Goal: Task Accomplishment & Management: Manage account settings

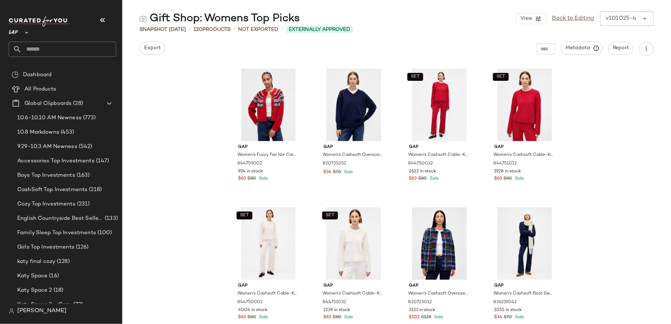
click at [13, 29] on span "GAP" at bounding box center [13, 30] width 9 height 13
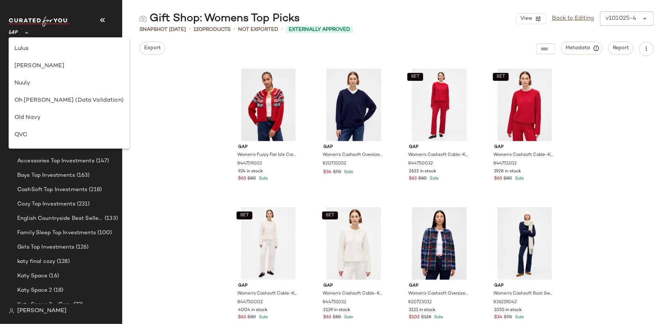
scroll to position [316, 0]
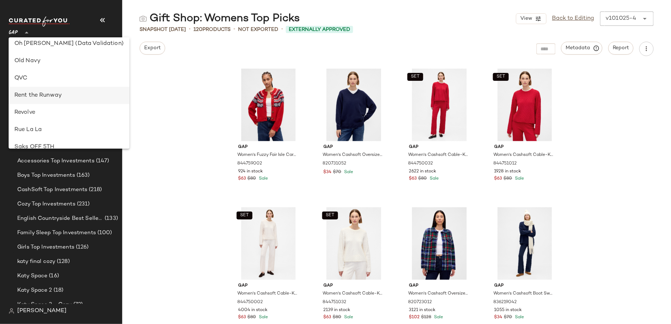
click at [46, 96] on div "Rent the Runway" at bounding box center [68, 95] width 109 height 9
type input "**"
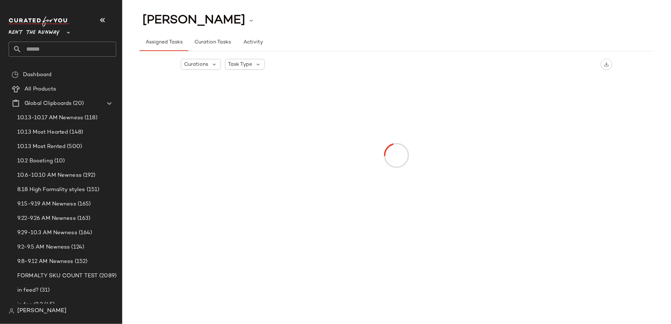
click at [32, 311] on span "[PERSON_NAME]" at bounding box center [41, 311] width 49 height 9
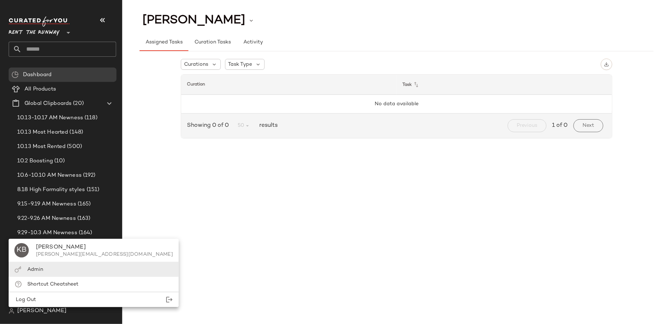
click at [44, 269] on div "Admin" at bounding box center [94, 270] width 170 height 15
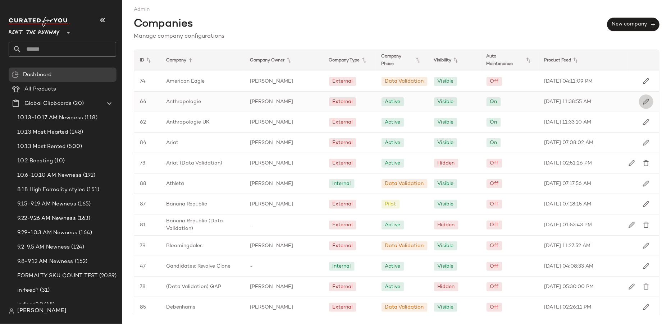
click at [644, 102] on img "button" at bounding box center [646, 102] width 6 height 6
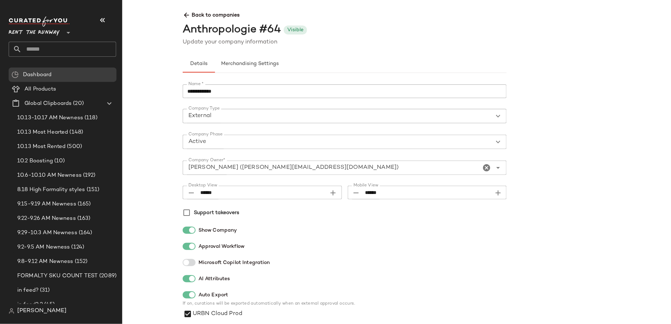
click at [323, 167] on input "Company Owner*" at bounding box center [332, 168] width 298 height 9
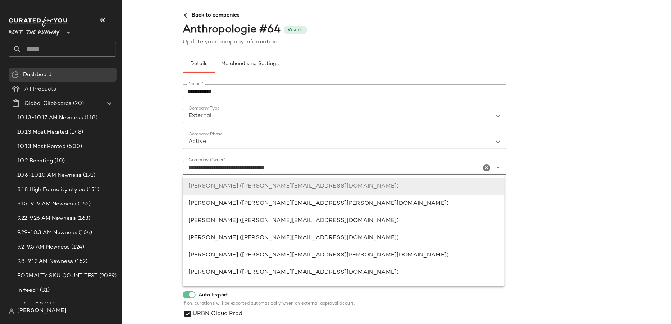
click at [323, 167] on input "**********" at bounding box center [332, 168] width 298 height 9
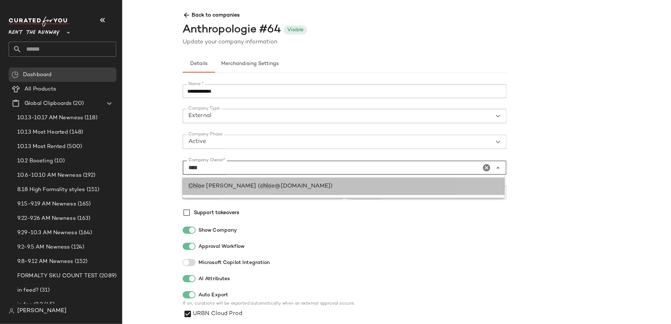
click at [332, 186] on div "Chlo e Kourtis ( chlo e@curatedforyou.io)" at bounding box center [343, 186] width 311 height 9
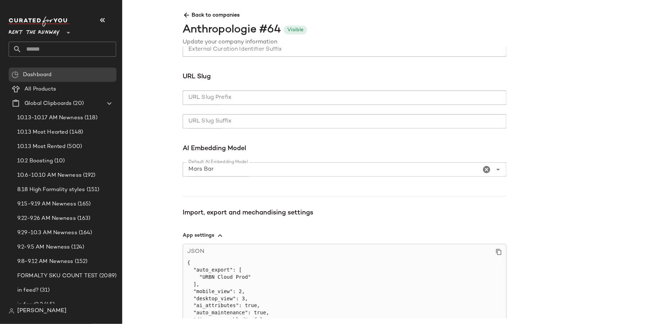
scroll to position [535, 0]
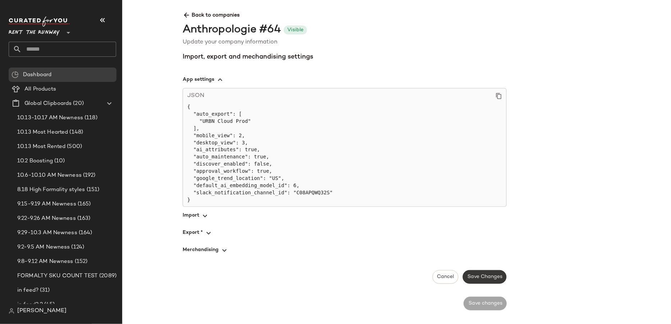
type input "**********"
click at [489, 279] on span "Save Changes" at bounding box center [484, 277] width 35 height 6
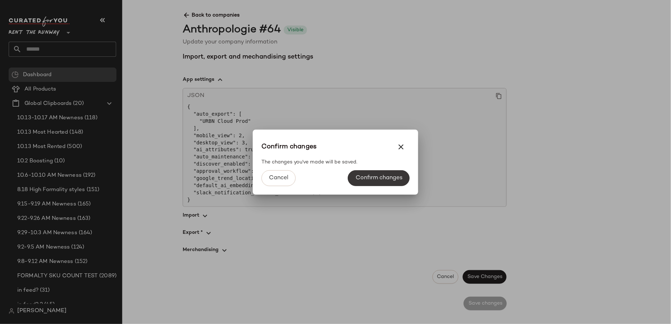
click at [380, 181] on span "Confirm changes" at bounding box center [378, 178] width 47 height 7
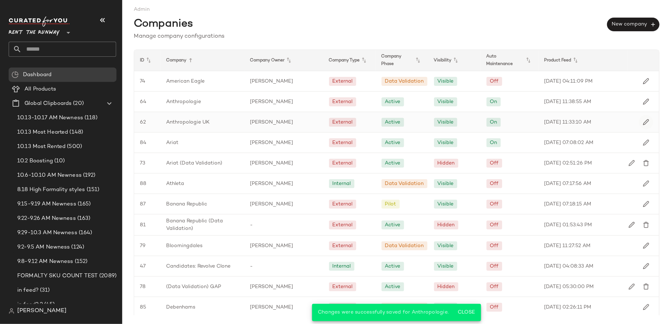
click at [643, 120] on img "button" at bounding box center [646, 122] width 6 height 6
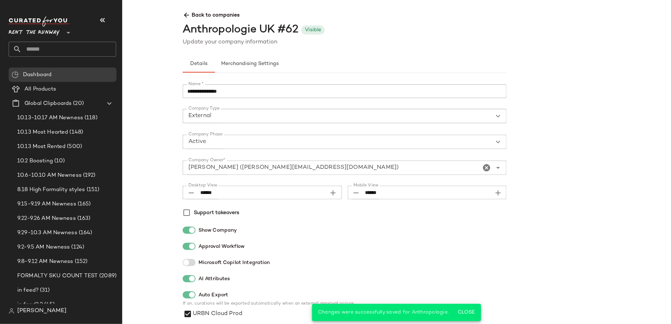
click at [264, 166] on input "Company Owner*" at bounding box center [332, 168] width 298 height 9
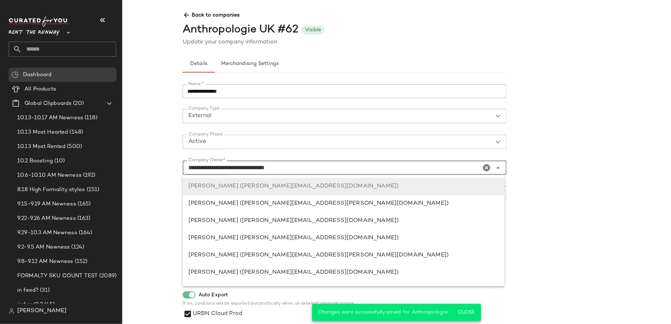
click at [264, 166] on input "**********" at bounding box center [332, 168] width 298 height 9
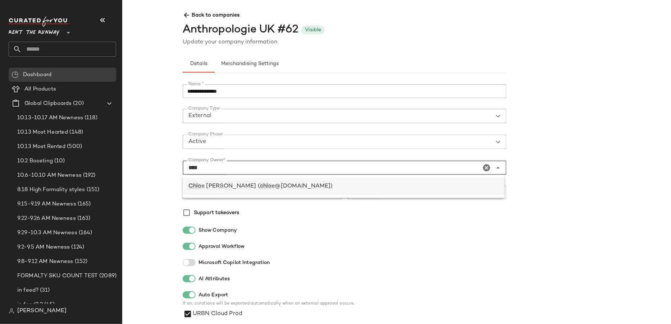
click at [279, 184] on span "e@curatedforyou.io)" at bounding box center [302, 186] width 61 height 6
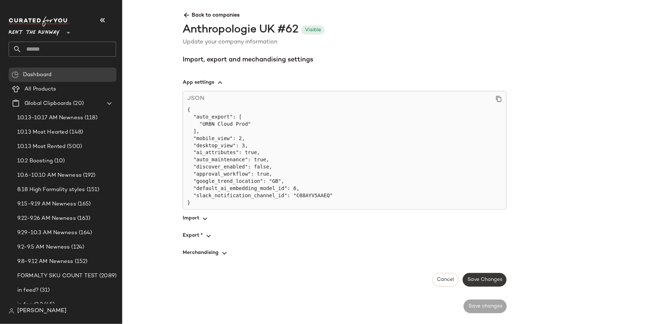
scroll to position [535, 0]
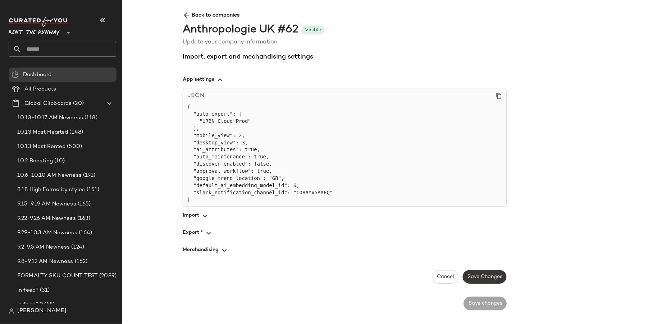
type input "**********"
click at [480, 278] on span "Save Changes" at bounding box center [484, 277] width 35 height 6
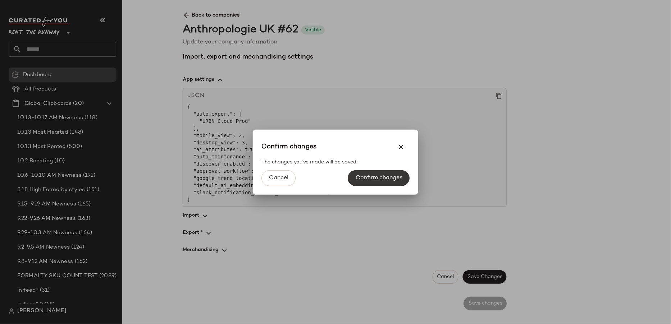
click at [353, 177] on button "Confirm changes" at bounding box center [378, 178] width 61 height 16
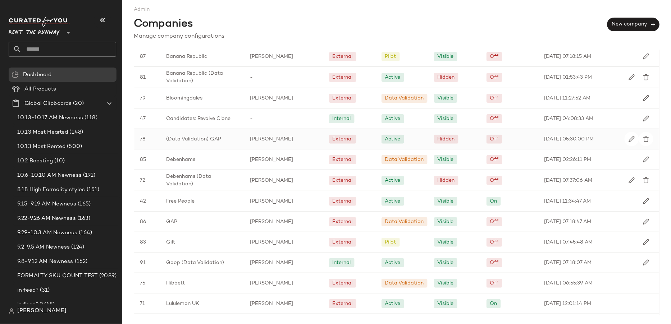
scroll to position [198, 0]
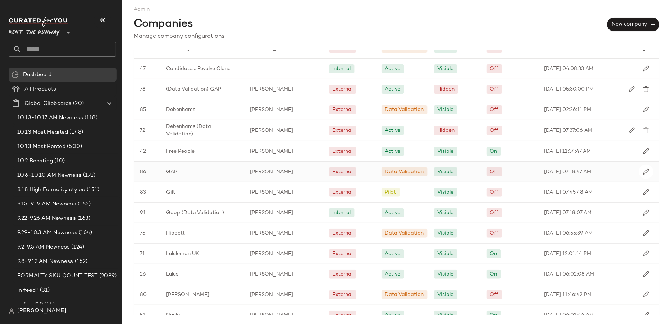
click at [291, 170] on div "Ivy Le" at bounding box center [284, 172] width 79 height 20
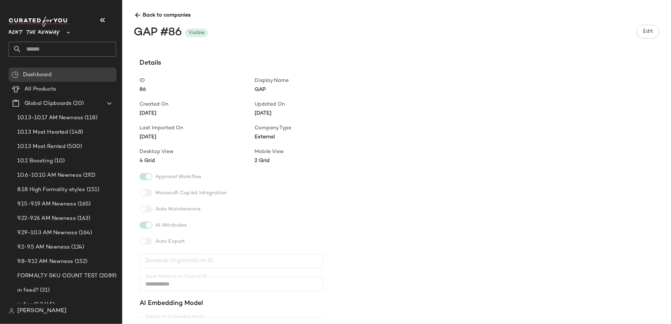
click at [62, 35] on div "Rent the Runway **" at bounding box center [36, 28] width 54 height 18
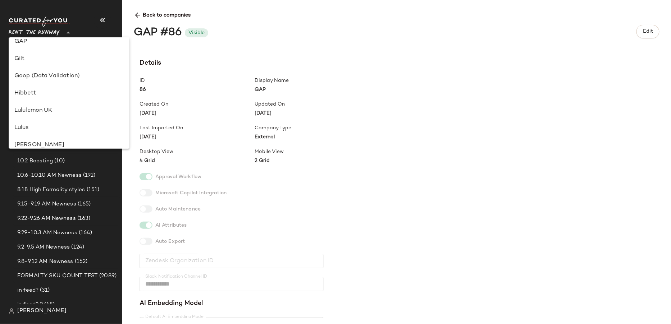
scroll to position [178, 0]
click at [653, 31] on span "Edit" at bounding box center [648, 32] width 10 height 6
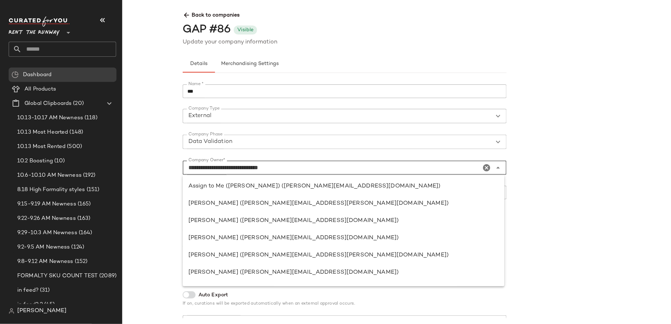
click at [301, 170] on input "**********" at bounding box center [332, 168] width 298 height 9
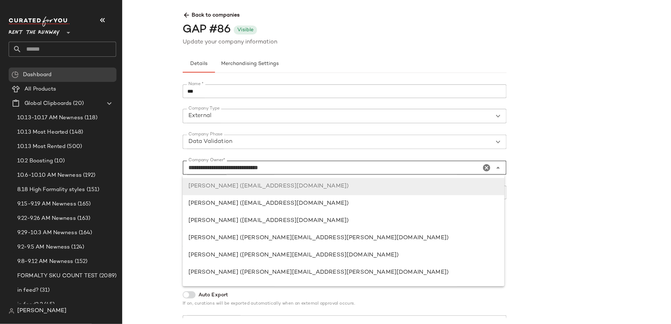
click at [301, 170] on input "**********" at bounding box center [332, 168] width 298 height 9
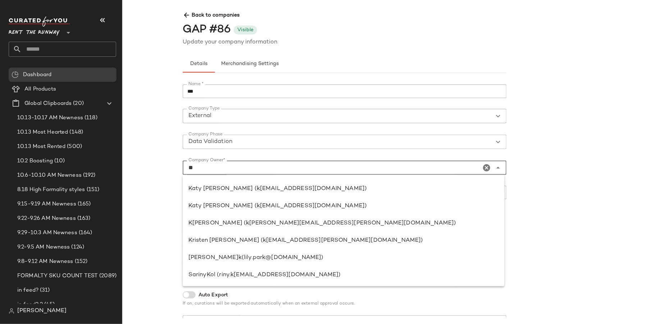
scroll to position [0, 0]
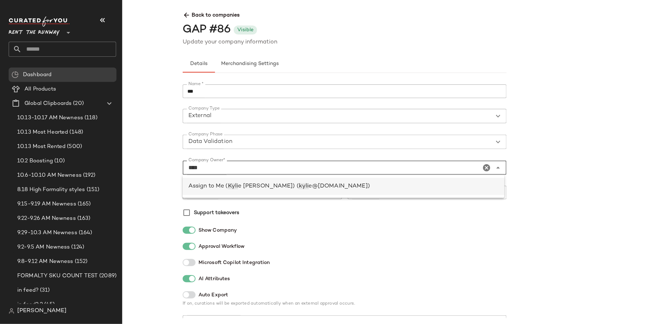
click at [309, 184] on span "e@curatedforyou.io)" at bounding box center [339, 186] width 61 height 6
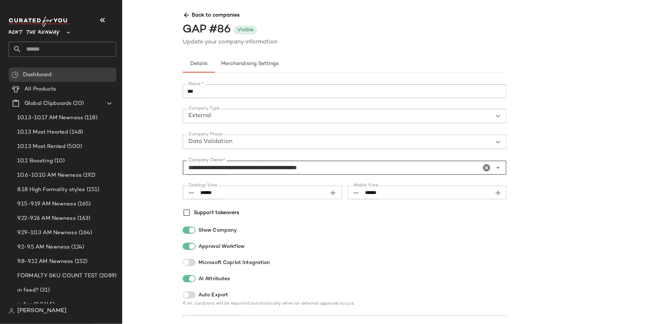
type input "**********"
click at [536, 133] on div "**********" at bounding box center [506, 183] width 659 height 272
click at [262, 64] on span "Merchandising Settings" at bounding box center [250, 64] width 58 height 6
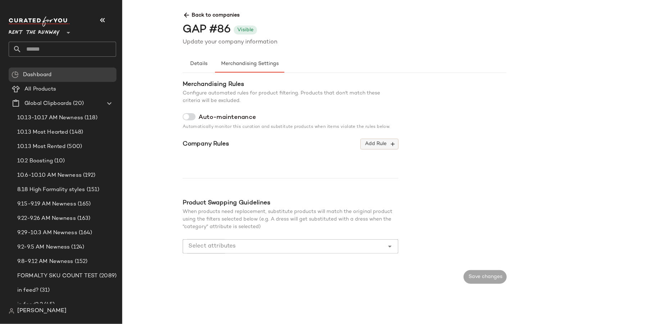
click at [370, 141] on span "Add Rule" at bounding box center [380, 144] width 30 height 6
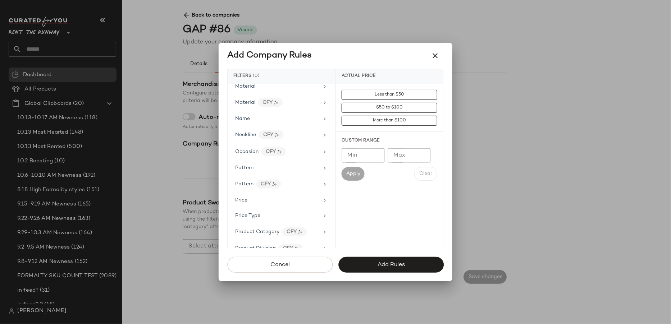
scroll to position [342, 0]
click at [295, 208] on div "Price Type" at bounding box center [281, 215] width 102 height 14
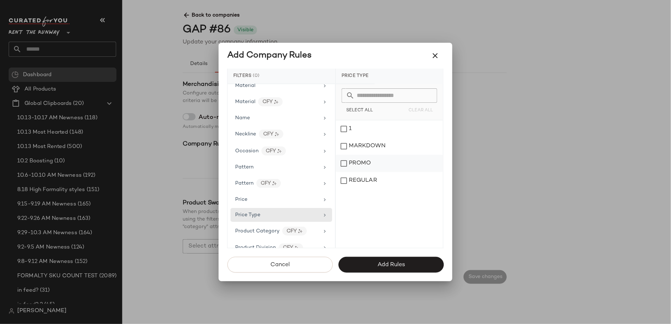
click at [347, 163] on div "PROMO" at bounding box center [389, 163] width 107 height 17
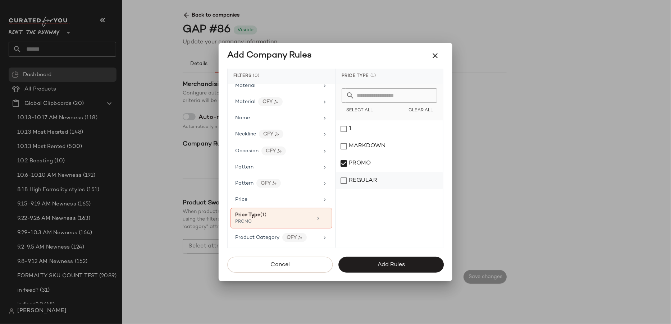
click at [347, 182] on div "REGULAR" at bounding box center [389, 180] width 107 height 17
click at [388, 264] on span "Add Rules" at bounding box center [391, 265] width 28 height 7
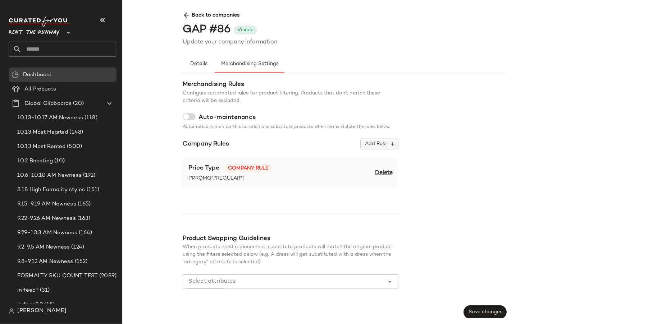
click at [372, 146] on span "Add Rule" at bounding box center [380, 144] width 30 height 6
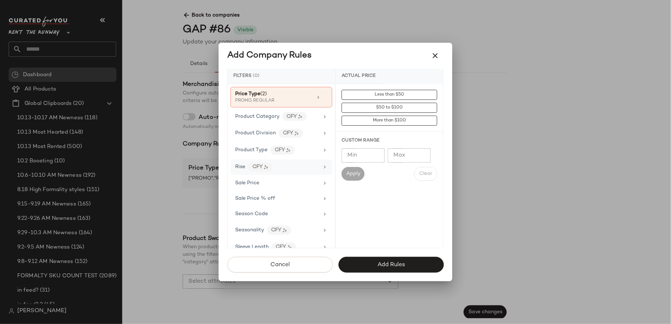
scroll to position [490, 0]
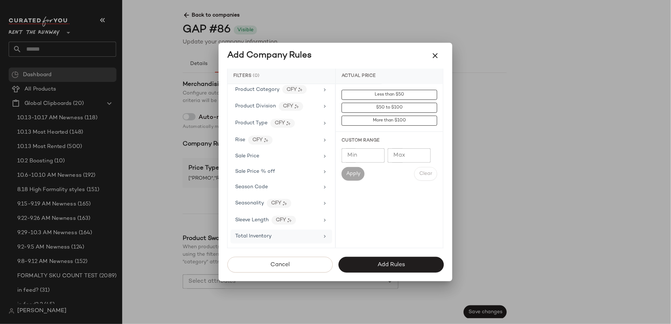
click at [271, 233] on div "Total Inventory" at bounding box center [277, 237] width 84 height 8
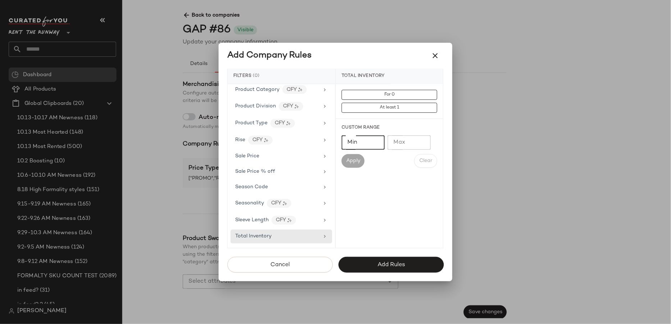
click at [364, 143] on input "Min" at bounding box center [363, 143] width 43 height 14
type input "*"
click at [436, 60] on button "button" at bounding box center [434, 55] width 17 height 17
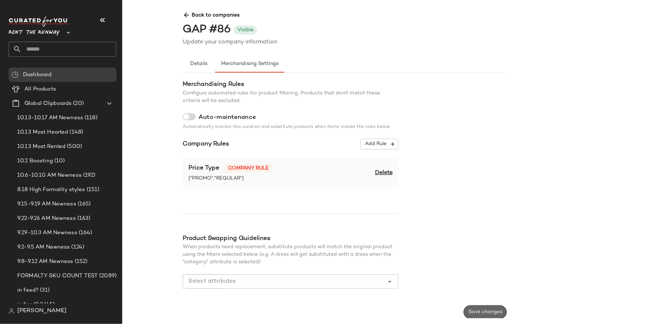
click at [478, 309] on button "Save changes" at bounding box center [485, 313] width 43 height 14
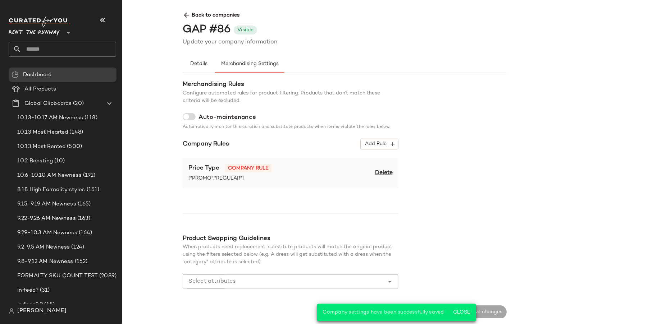
click at [188, 13] on icon at bounding box center [187, 16] width 8 height 8
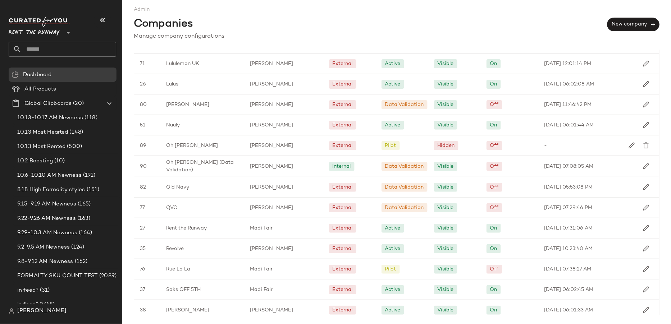
scroll to position [533, 0]
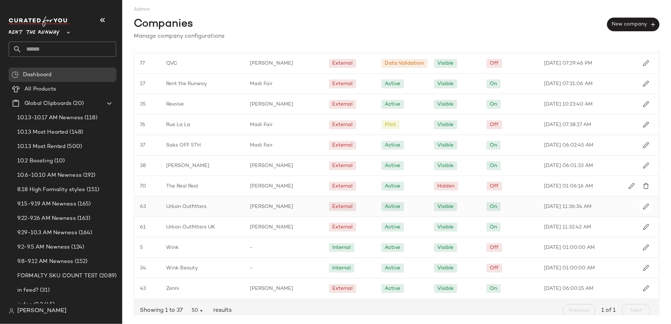
click at [292, 197] on div "Chloe Kourtis" at bounding box center [284, 207] width 79 height 20
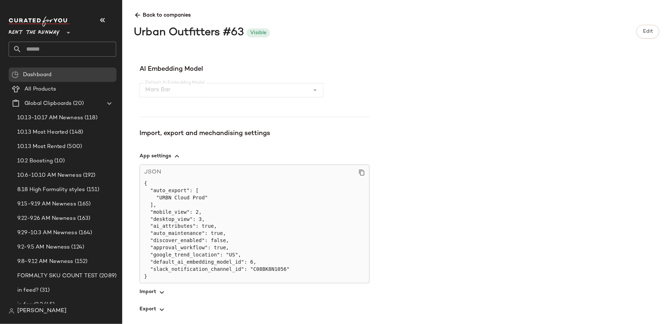
scroll to position [261, 0]
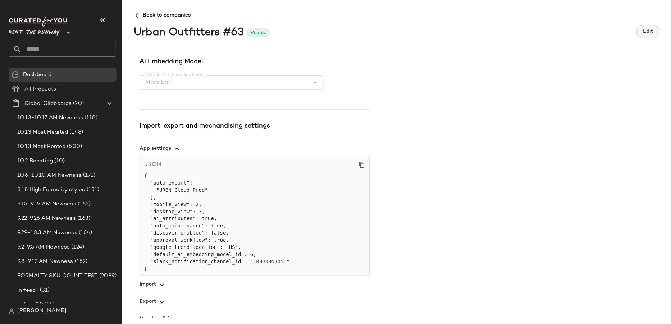
click at [646, 31] on span "Edit" at bounding box center [648, 32] width 10 height 6
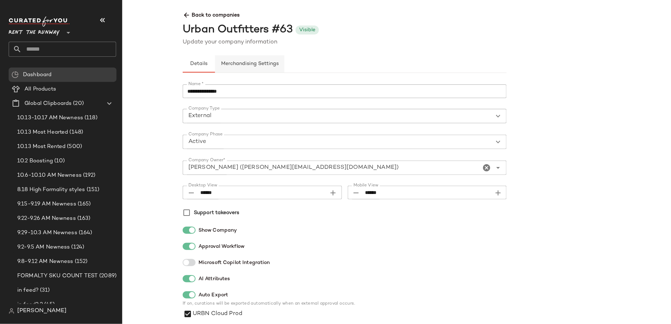
click at [250, 66] on span "Merchandising Settings" at bounding box center [250, 64] width 58 height 6
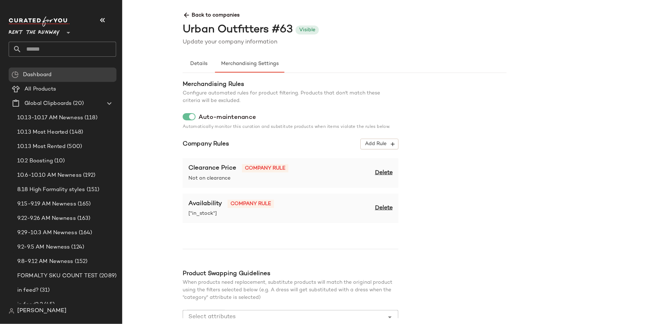
click at [209, 14] on span "Back to companies" at bounding box center [507, 12] width 648 height 13
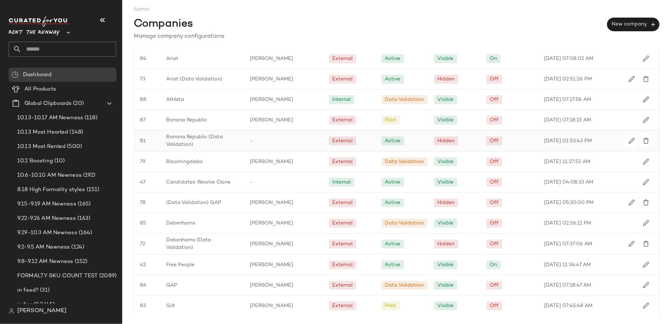
scroll to position [85, 0]
click at [214, 282] on div "GAP" at bounding box center [202, 284] width 84 height 20
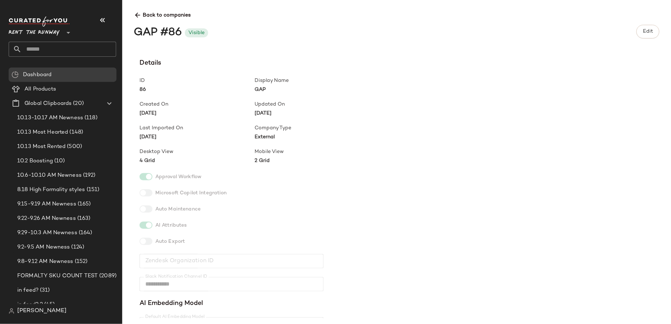
click at [648, 23] on div "GAP #86 Visible Edit" at bounding box center [397, 31] width 526 height 19
click at [642, 29] on button "Edit" at bounding box center [647, 32] width 23 height 14
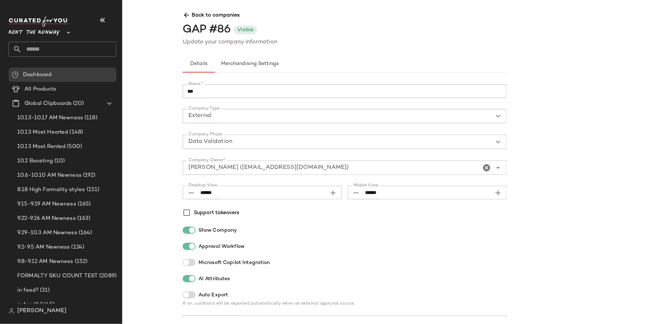
click at [264, 167] on input "Company Owner*" at bounding box center [332, 168] width 298 height 9
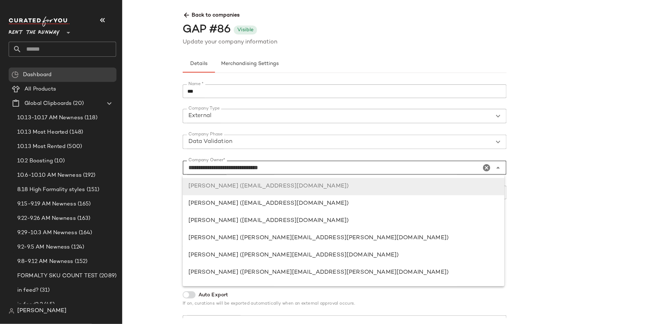
click at [265, 167] on input "**********" at bounding box center [332, 168] width 298 height 9
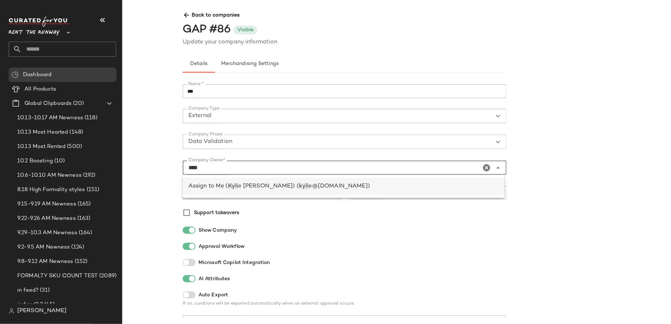
click at [299, 189] on span "kyli" at bounding box center [304, 186] width 10 height 6
type input "**********"
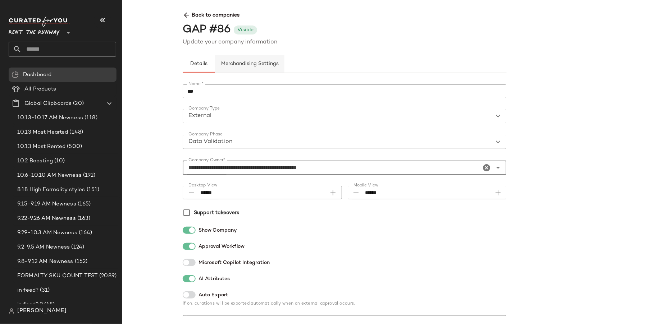
click at [256, 61] on span "Merchandising Settings" at bounding box center [250, 64] width 58 height 6
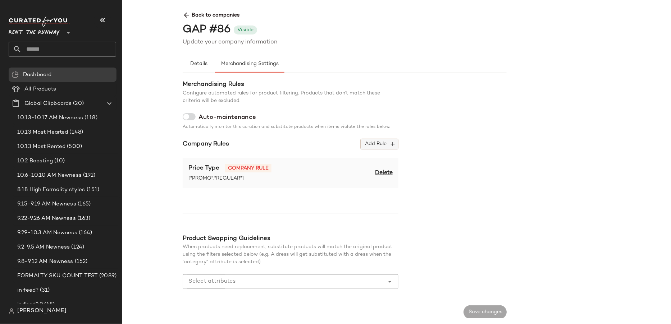
click at [382, 147] on button "Add Rule" at bounding box center [380, 144] width 38 height 11
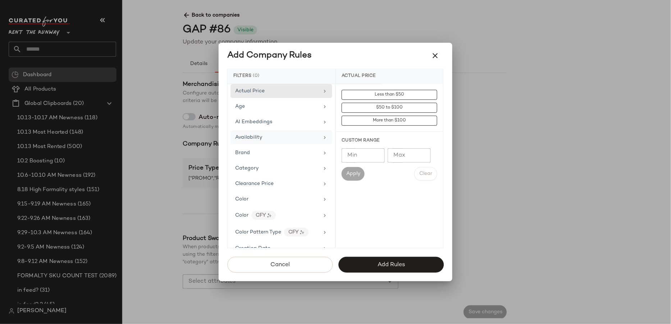
click at [271, 135] on div "Availability" at bounding box center [277, 138] width 84 height 8
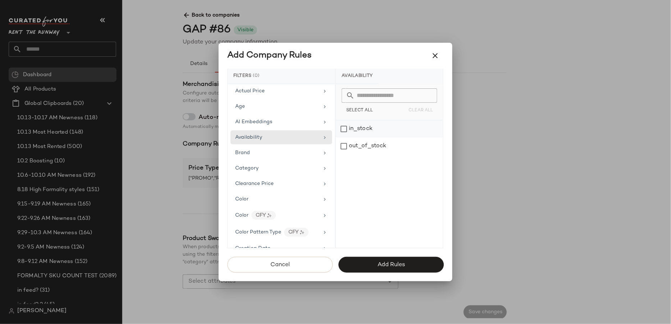
click at [359, 126] on div "in_stock" at bounding box center [389, 128] width 107 height 17
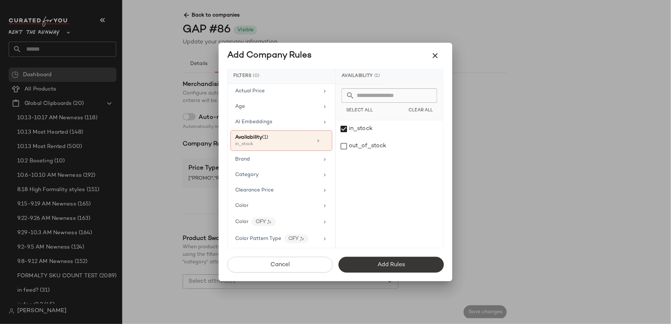
click at [392, 260] on button "Add Rules" at bounding box center [390, 265] width 105 height 16
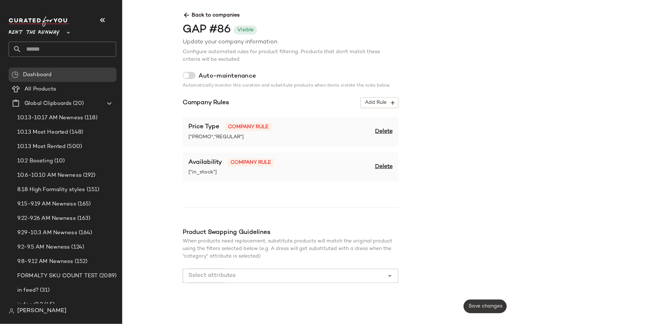
scroll to position [44, 0]
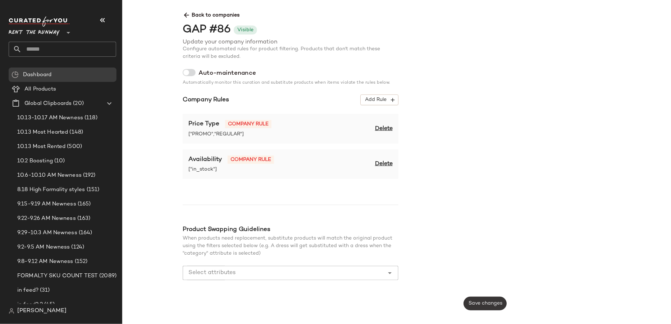
click at [483, 304] on span "Save changes" at bounding box center [485, 304] width 34 height 6
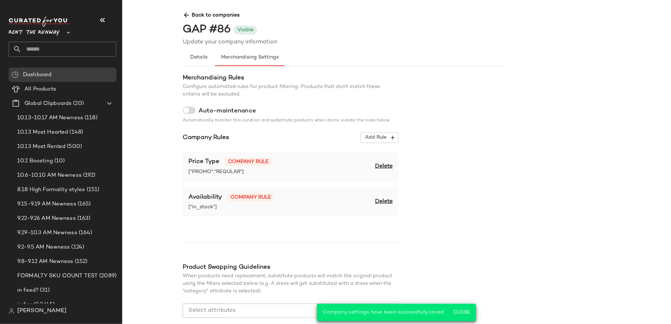
scroll to position [0, 0]
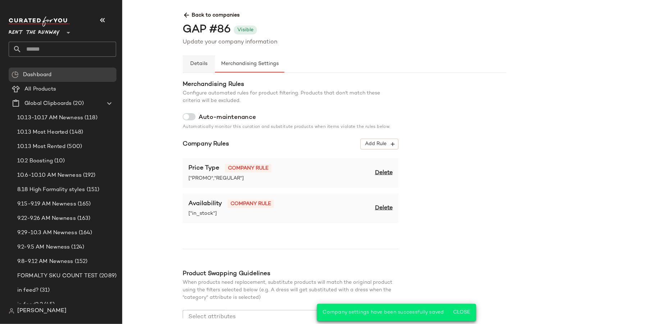
click at [202, 58] on button "Details" at bounding box center [199, 63] width 32 height 17
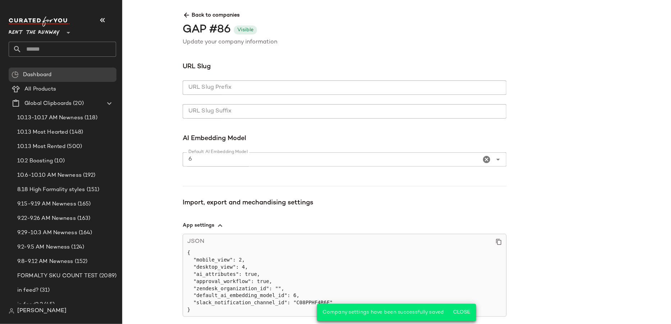
scroll to position [485, 0]
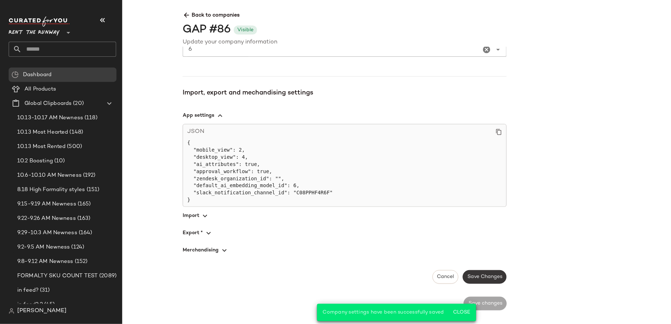
click at [494, 274] on span "Save Changes" at bounding box center [484, 277] width 35 height 6
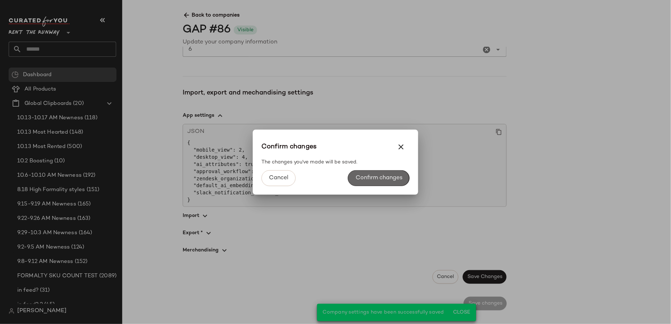
click at [389, 174] on button "Confirm changes" at bounding box center [378, 178] width 61 height 16
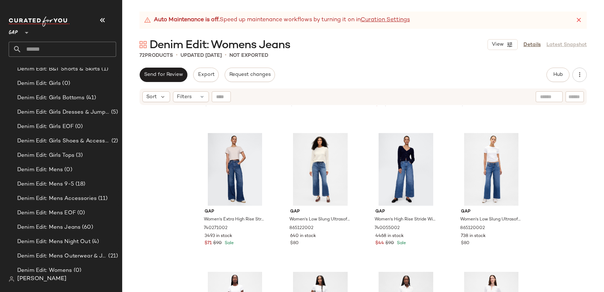
scroll to position [578, 0]
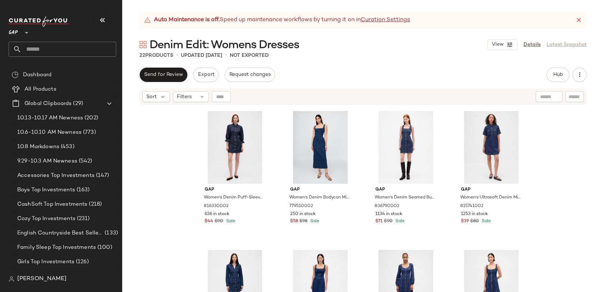
scroll to position [305, 0]
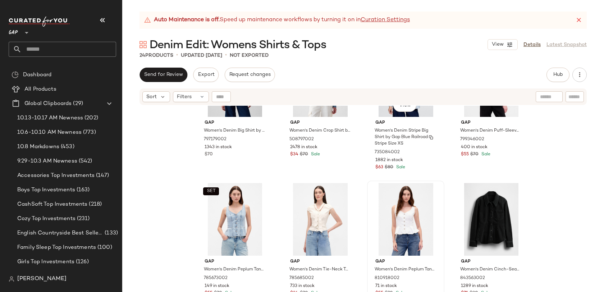
scroll to position [630, 0]
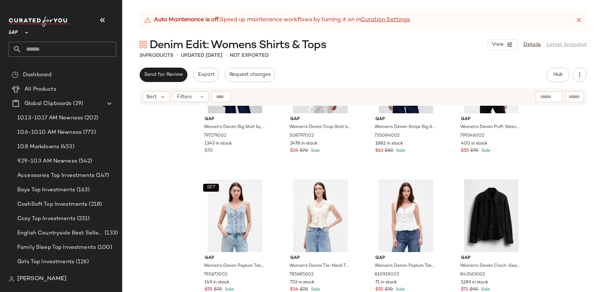
click at [557, 233] on div "Gap Women's Denim Big Shirt by Gap Light Indigo Tall Size XL 797179002 1343 in …" at bounding box center [363, 208] width 482 height 204
click at [537, 169] on div "Gap Women's Denim Big Shirt by Gap Light Indigo Tall Size XL 797179002 1343 in …" at bounding box center [363, 208] width 482 height 204
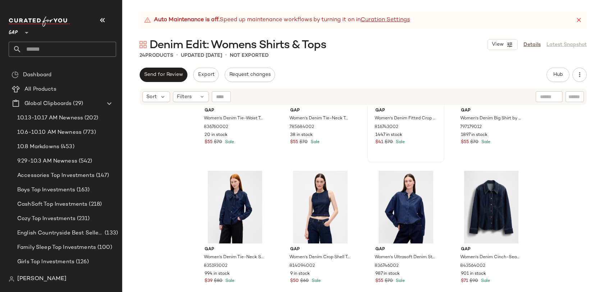
scroll to position [0, 0]
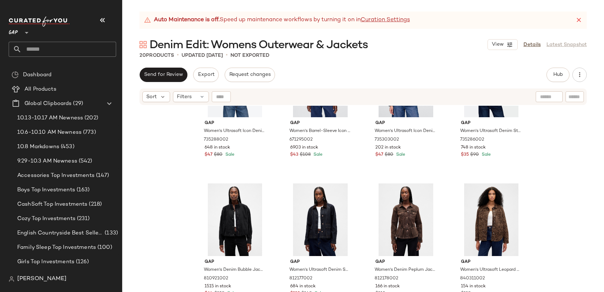
scroll to position [491, 0]
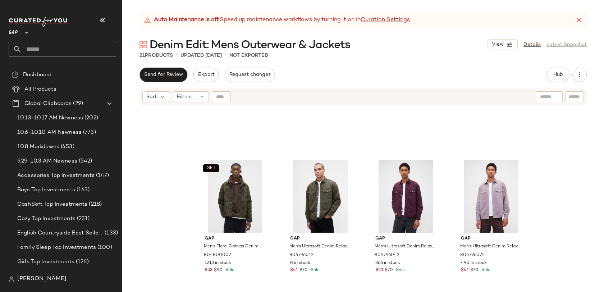
scroll to position [497, 0]
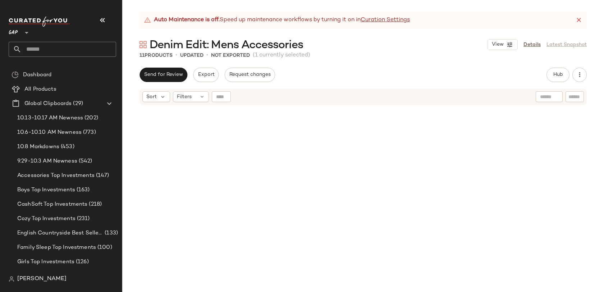
scroll to position [214, 0]
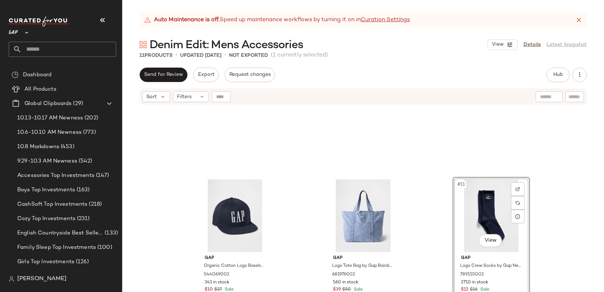
click at [157, 150] on div "Gap Organic Cotton Logo Baseball Hat by Gap Classic Navy One Size 544069002 341…" at bounding box center [363, 208] width 482 height 204
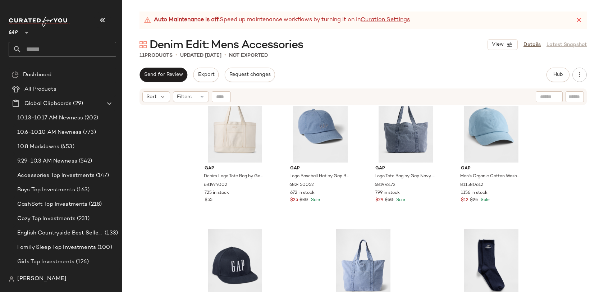
scroll to position [214, 0]
